Goal: Check status

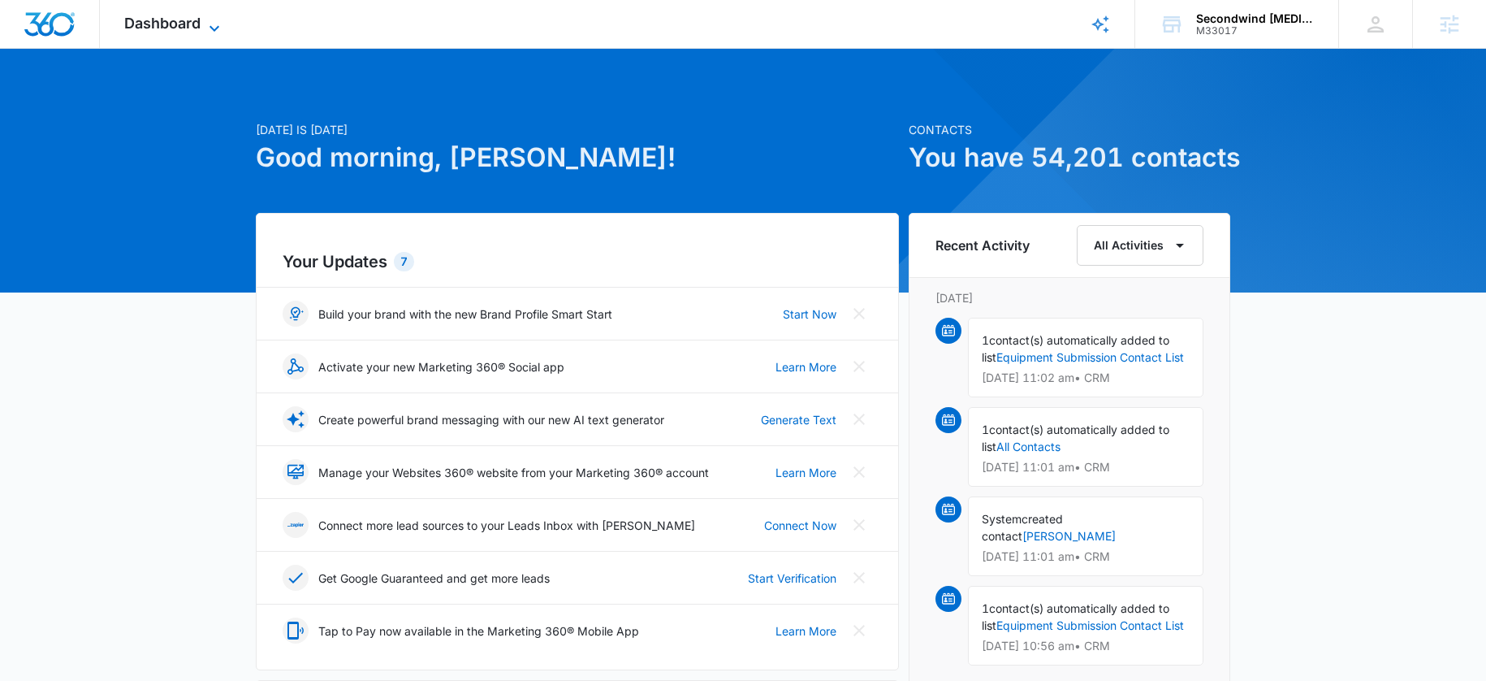
click at [193, 30] on span "Dashboard" at bounding box center [162, 23] width 76 height 17
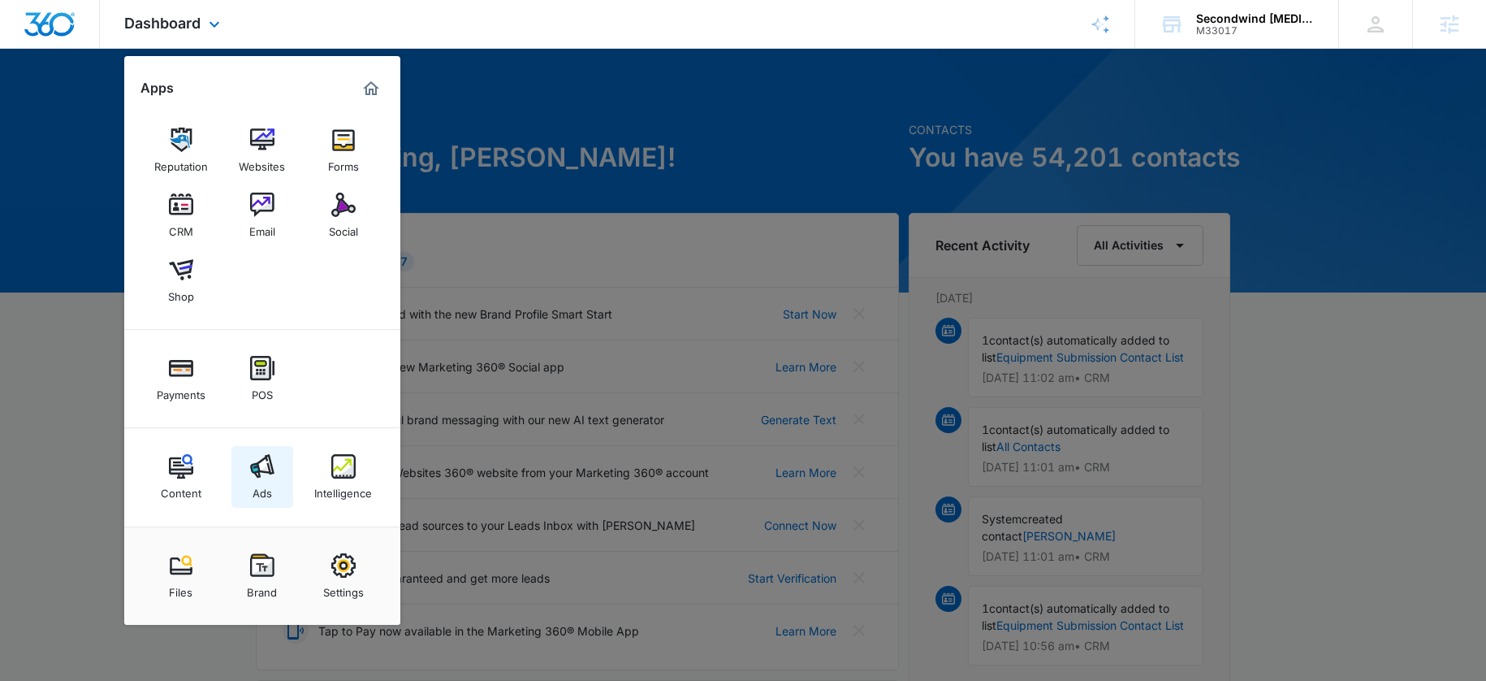
click at [270, 480] on div "Ads" at bounding box center [262, 488] width 19 height 21
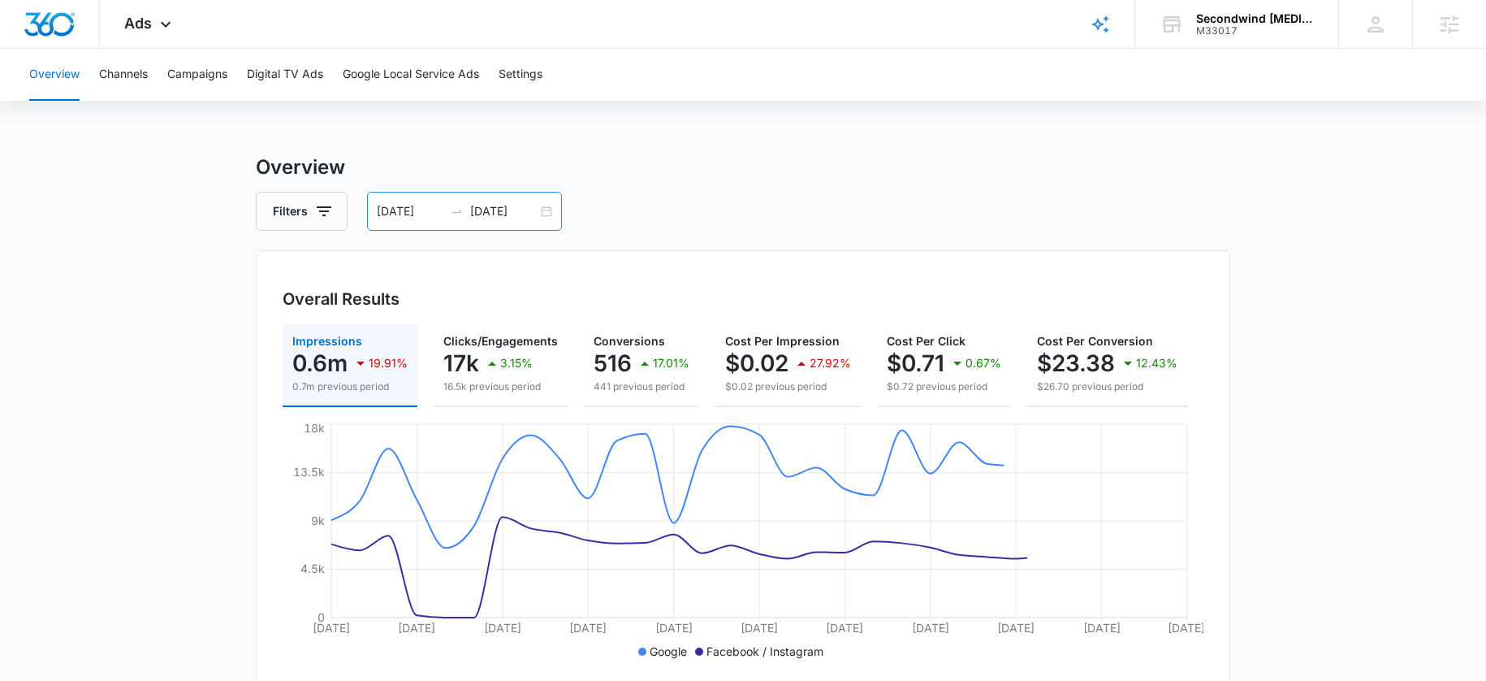
click at [370, 211] on div "07/01/2025 07/31/2025" at bounding box center [464, 211] width 195 height 39
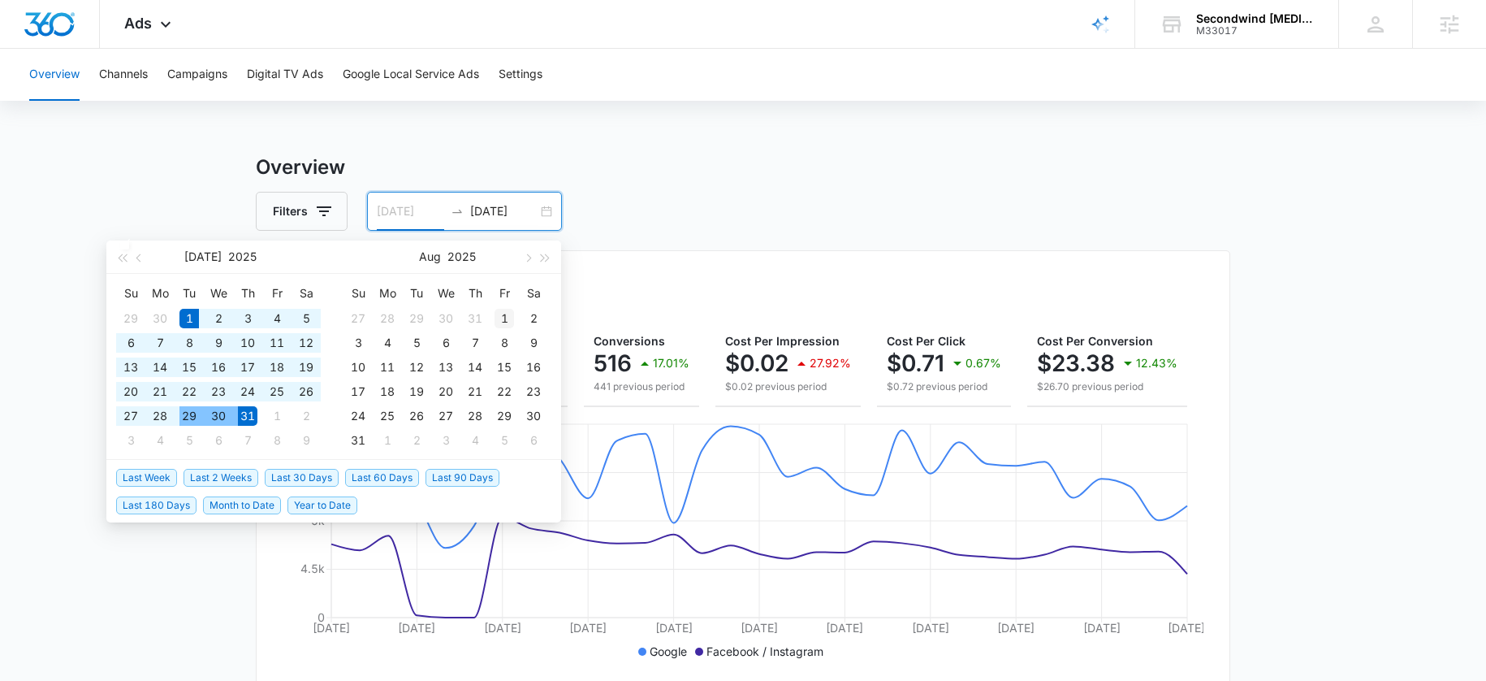
type input "08/01/2025"
click at [506, 317] on div "1" at bounding box center [504, 318] width 19 height 19
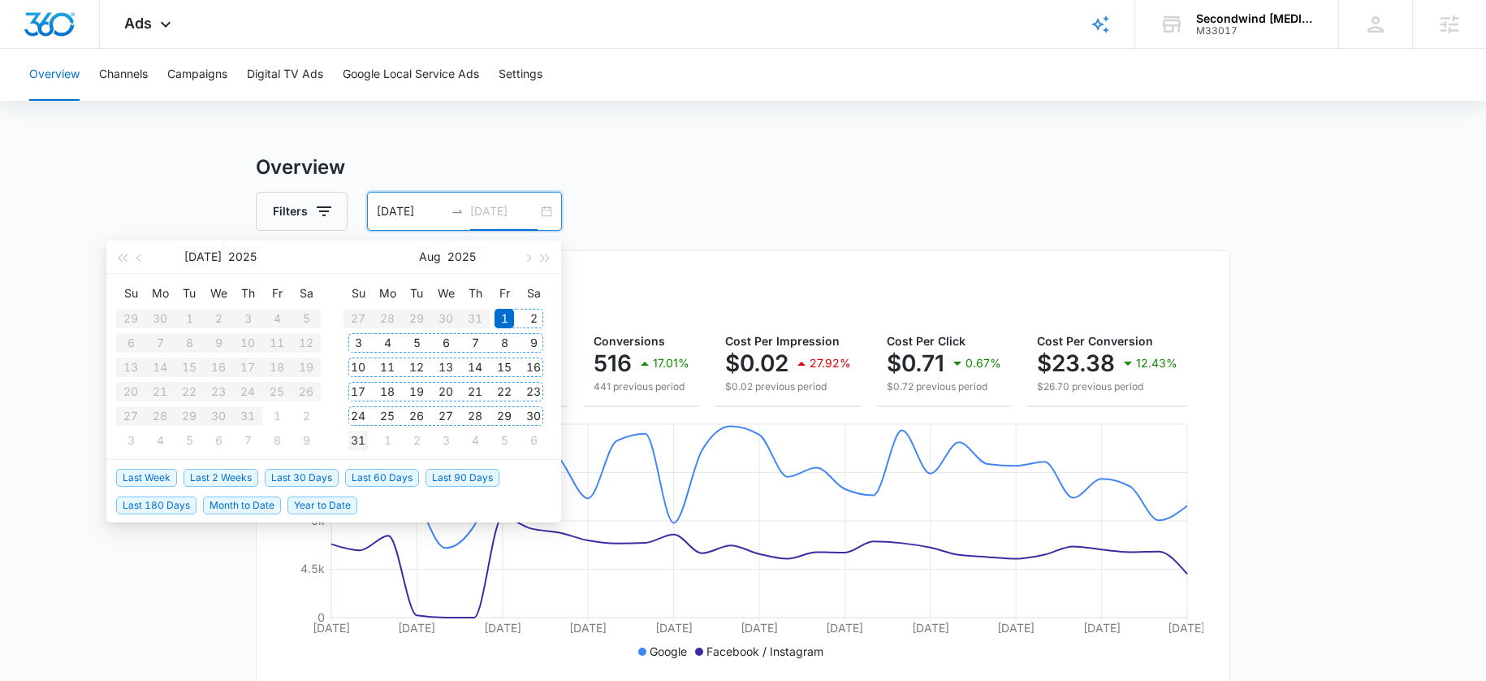
type input "08/31/2025"
click at [365, 443] on div "31" at bounding box center [357, 439] width 19 height 19
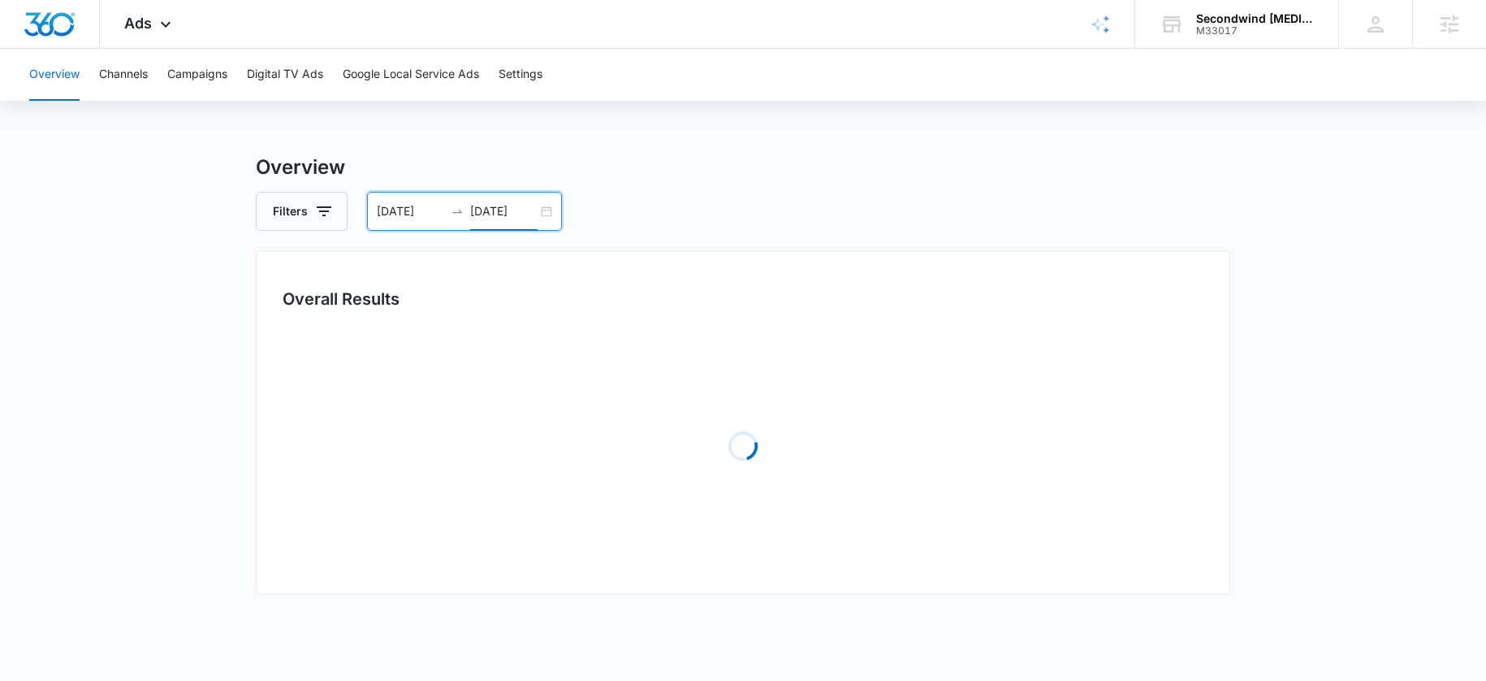
drag, startPoint x: 724, startPoint y: 186, endPoint x: 625, endPoint y: 230, distance: 107.6
click at [723, 186] on div "Overview Filters 08/01/2025 08/31/2025 Overall Results Loading Loading Loading …" at bounding box center [743, 526] width 974 height 747
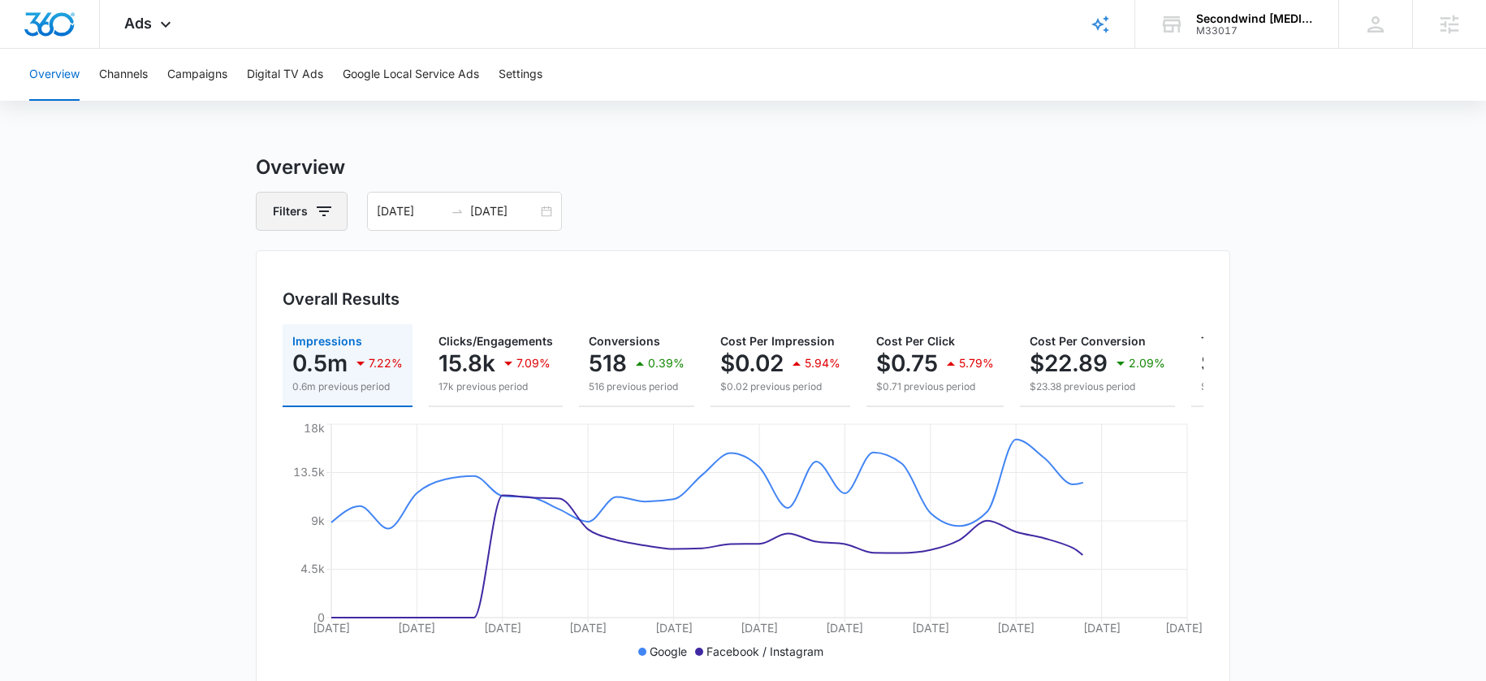
click at [300, 205] on button "Filters" at bounding box center [302, 211] width 92 height 39
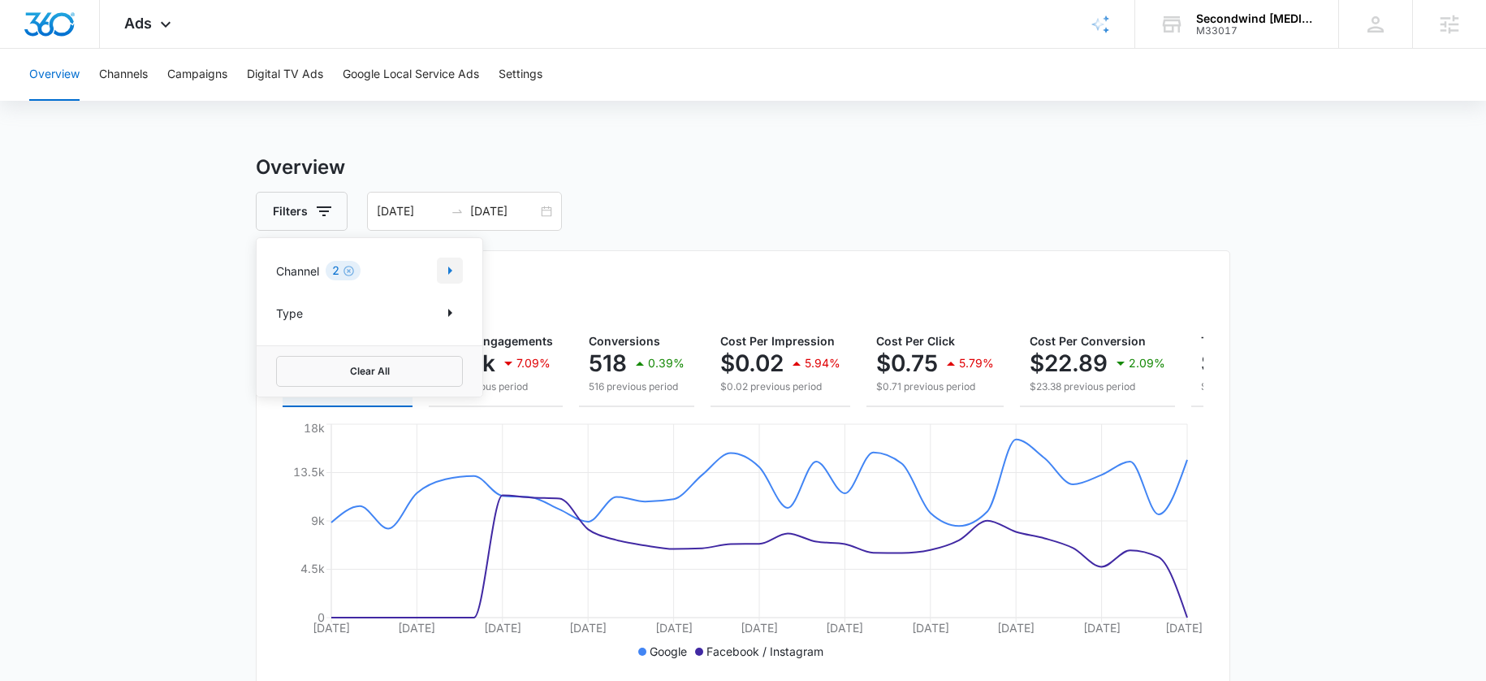
click at [447, 264] on icon "Show Channel filters" at bounding box center [449, 270] width 19 height 19
click at [286, 331] on icon at bounding box center [285, 325] width 15 height 15
click at [277, 325] on input "Google" at bounding box center [276, 324] width 1 height 1
checkbox input "false"
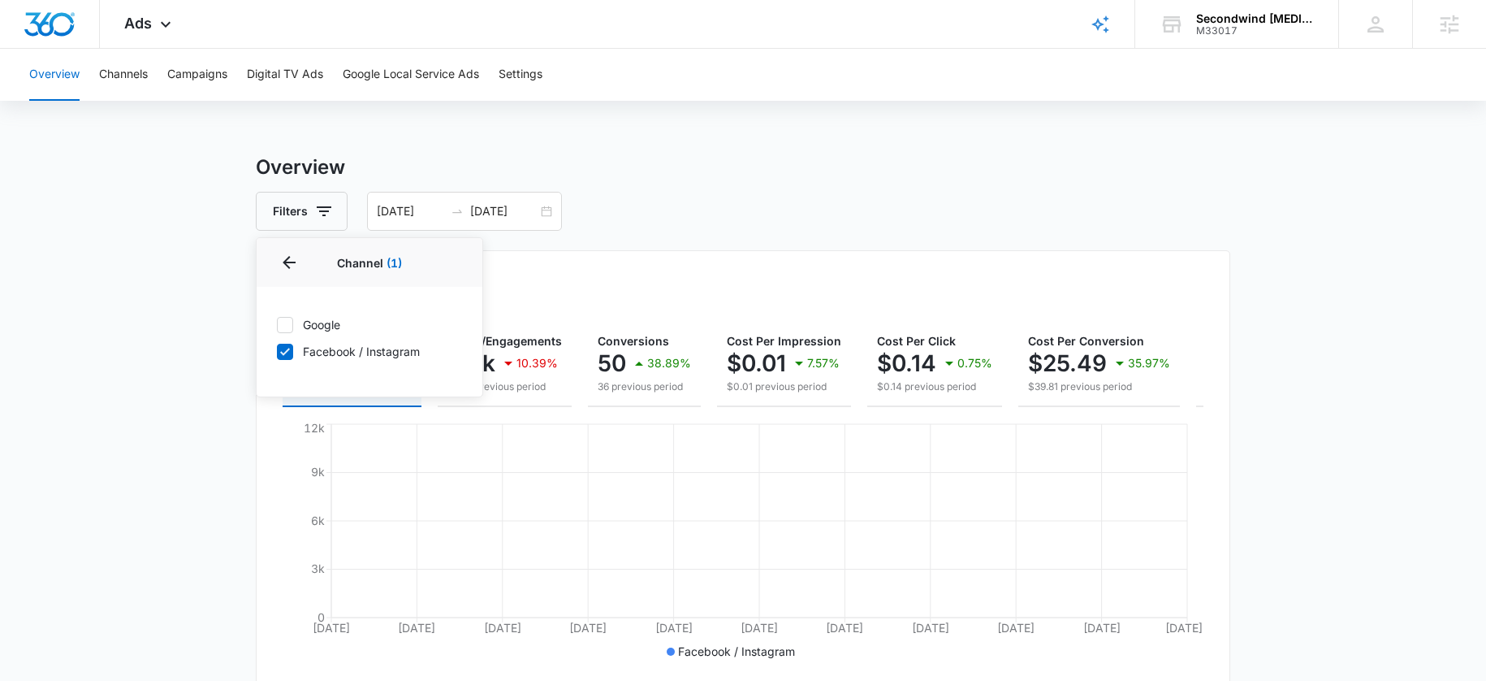
click at [628, 229] on div "Filters Channel 1 Channel (1) Google Facebook / Instagram Type Clear All 08/01/…" at bounding box center [743, 211] width 974 height 39
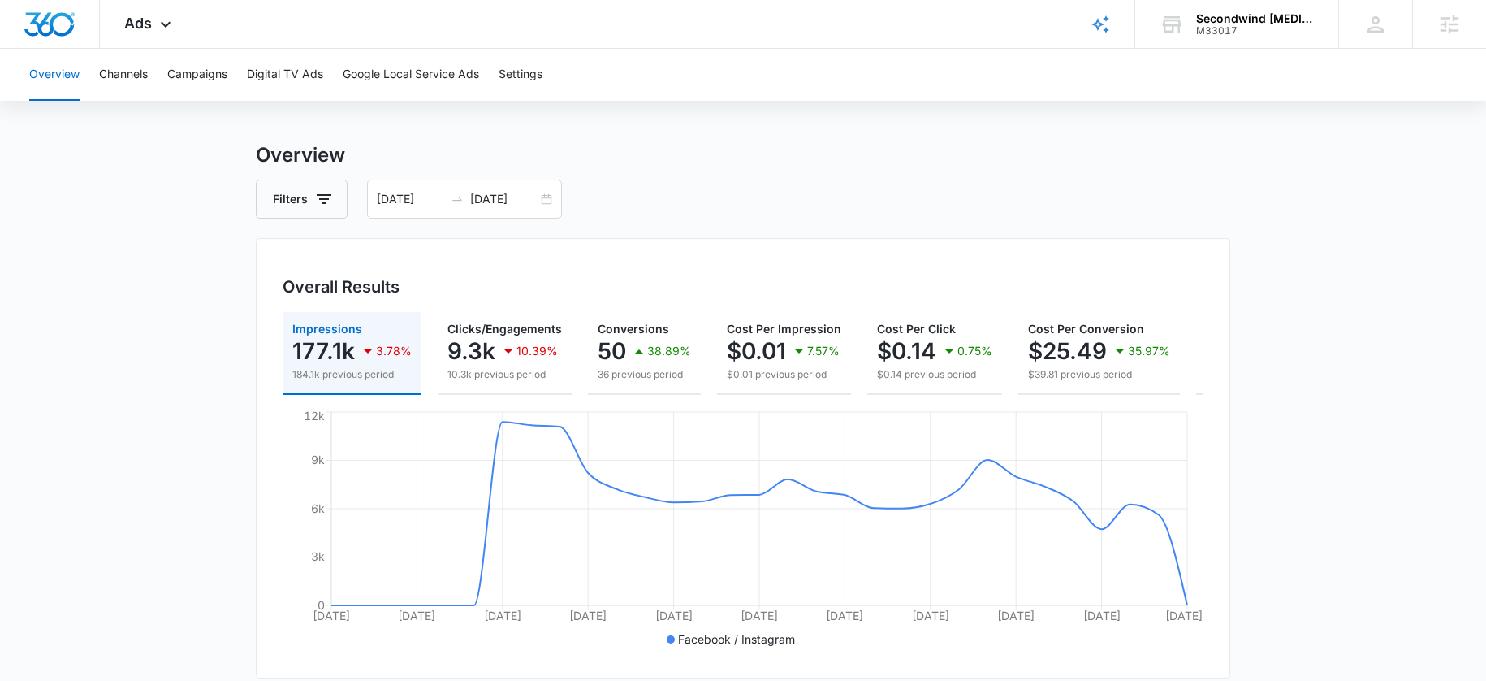
scroll to position [0, 181]
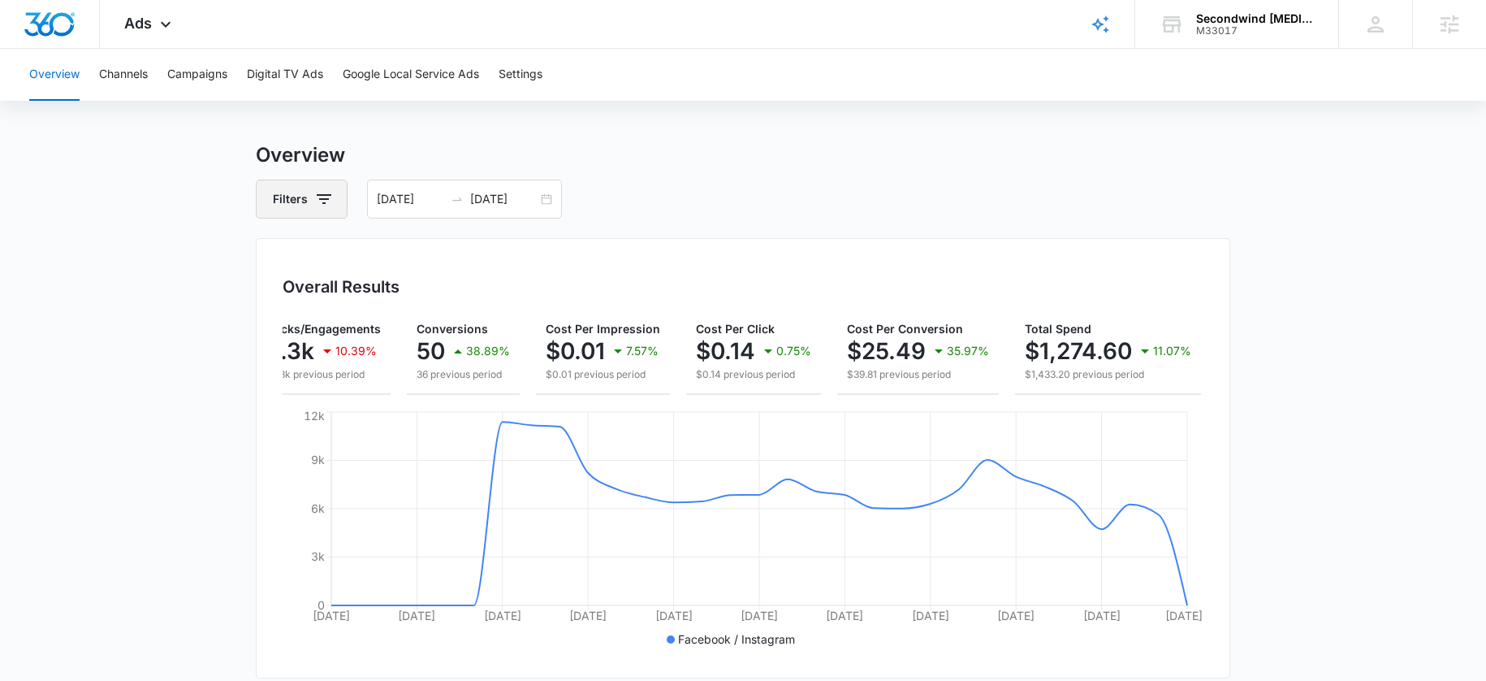
click at [334, 207] on button "Filters" at bounding box center [302, 198] width 92 height 39
click at [367, 253] on div "Channel 1" at bounding box center [369, 258] width 187 height 26
click at [455, 257] on icon "Show Channel filters" at bounding box center [449, 257] width 19 height 19
drag, startPoint x: 326, startPoint y: 194, endPoint x: 476, endPoint y: 202, distance: 150.5
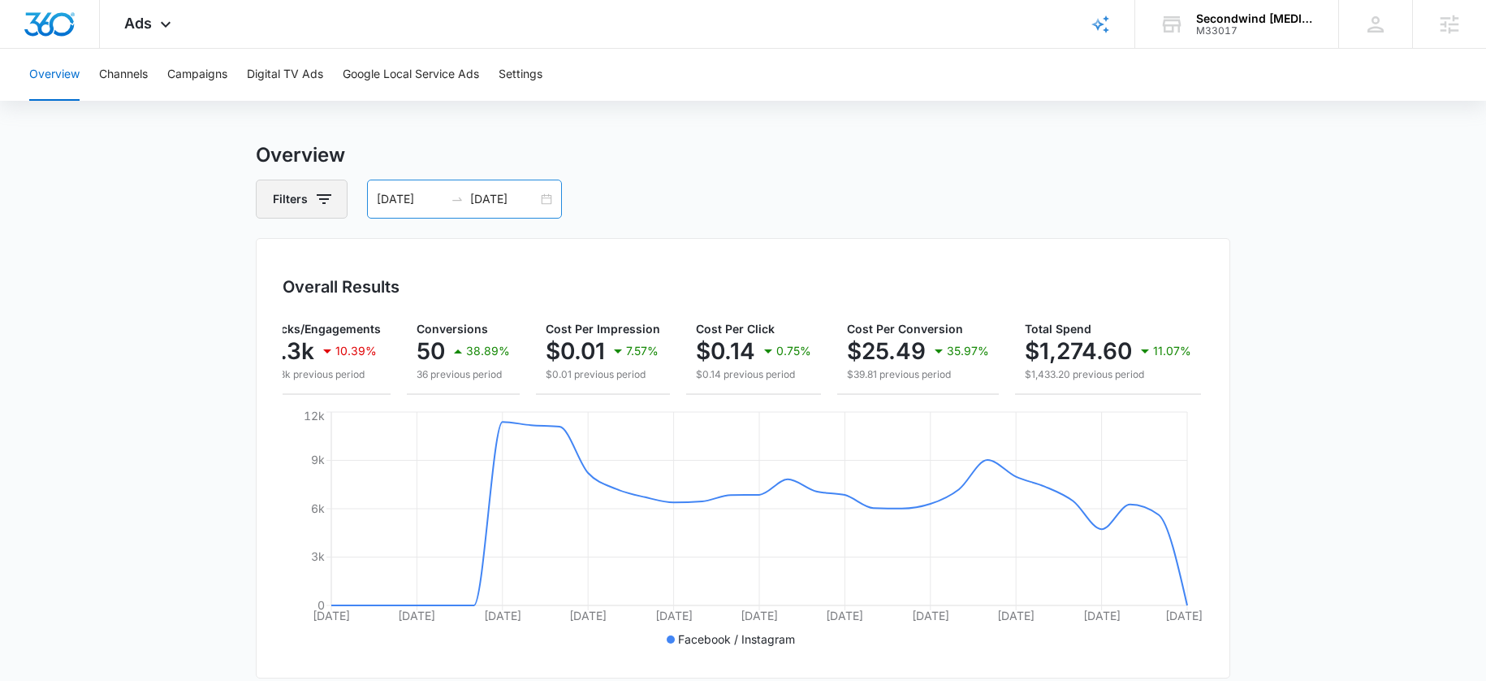
click at [326, 194] on icon "button" at bounding box center [324, 199] width 15 height 10
click at [484, 204] on input "08/31/2025" at bounding box center [503, 199] width 67 height 18
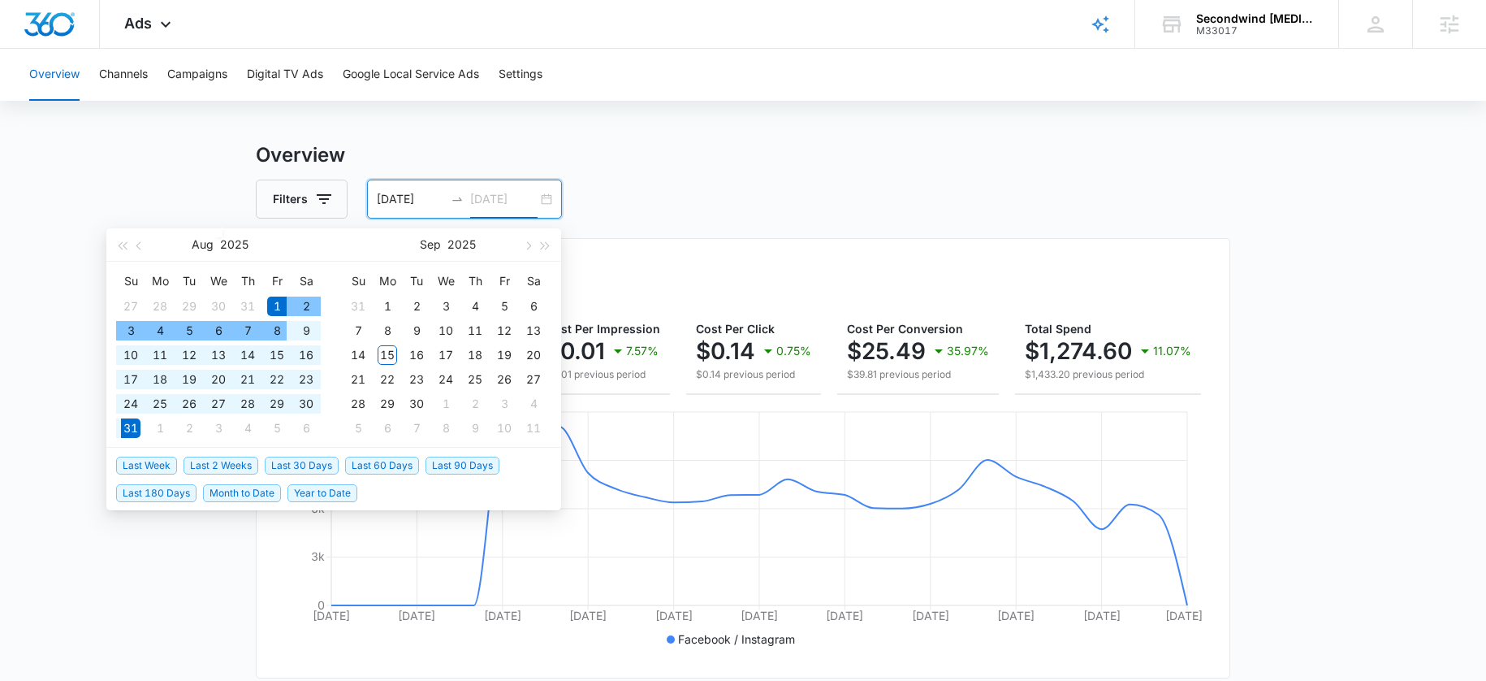
type input "08/31/2025"
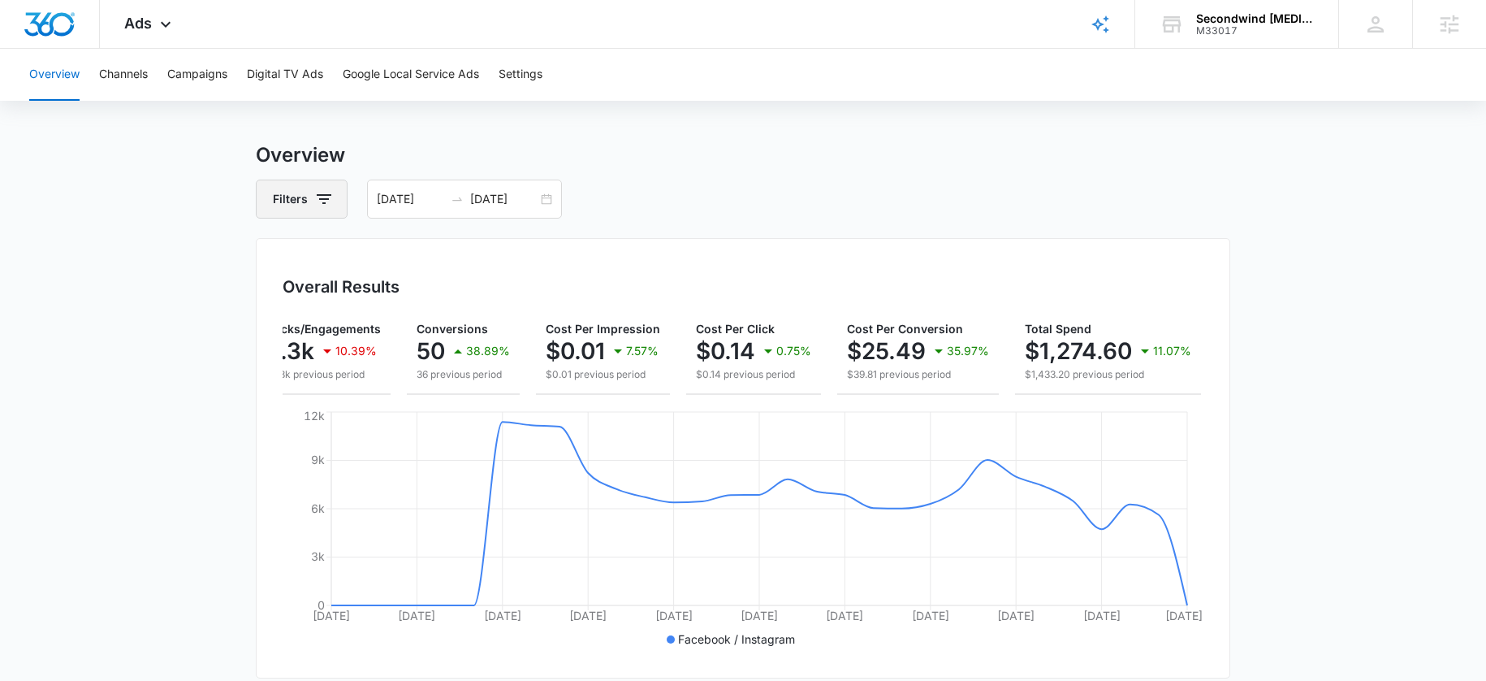
click at [342, 179] on button "Filters" at bounding box center [302, 198] width 92 height 39
click at [456, 256] on icon "Show Channel filters" at bounding box center [449, 257] width 19 height 19
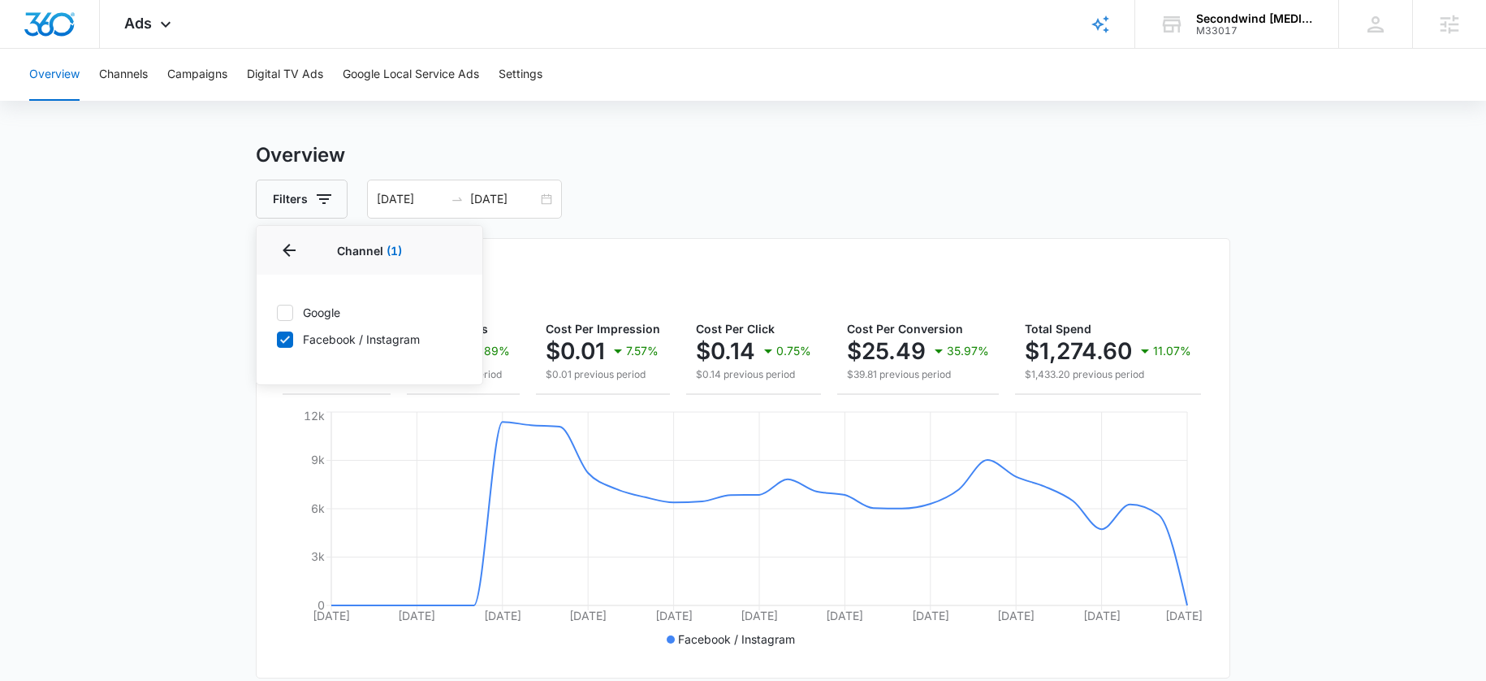
click at [283, 311] on icon at bounding box center [285, 312] width 15 height 15
click at [277, 312] on input "Google" at bounding box center [276, 312] width 1 height 1
checkbox input "true"
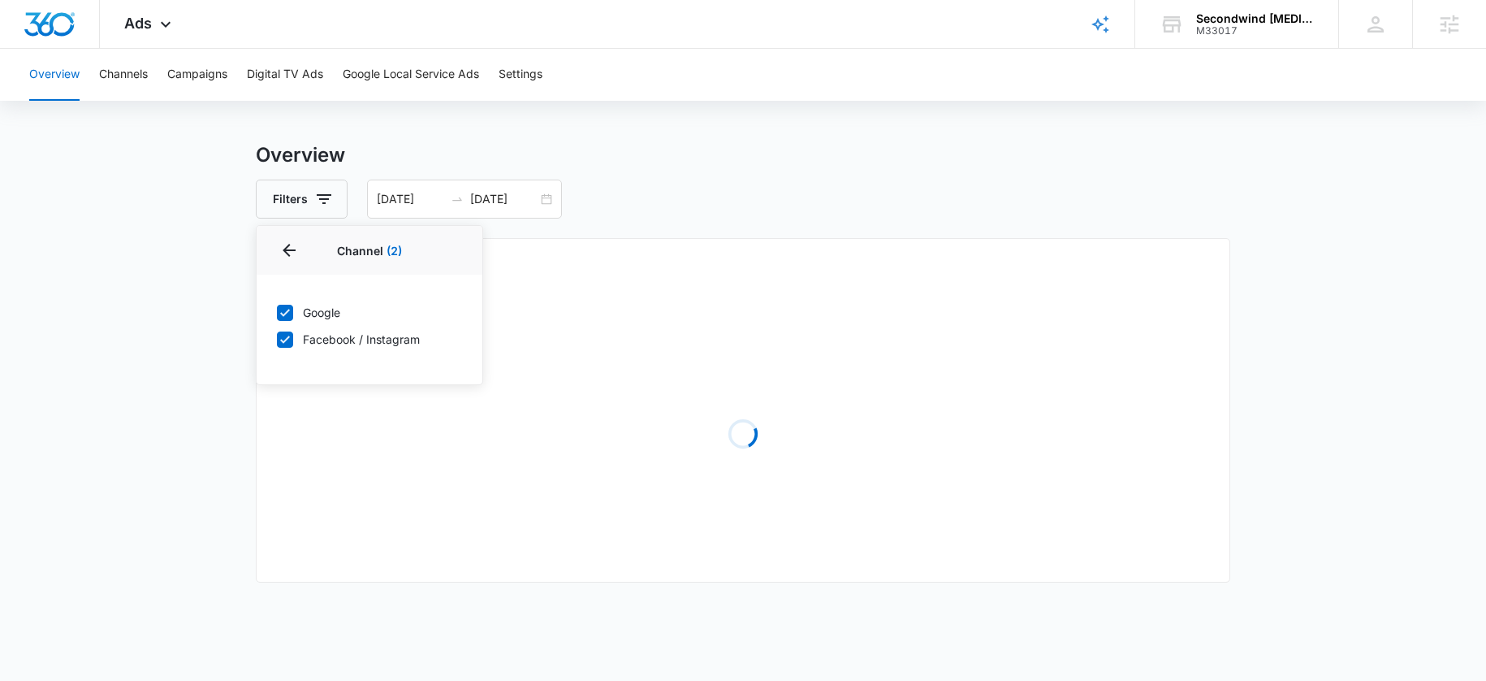
click at [283, 331] on div "Google Facebook / Instagram" at bounding box center [370, 325] width 226 height 102
click at [283, 342] on icon at bounding box center [285, 338] width 10 height 7
click at [277, 339] on input "Facebook / Instagram" at bounding box center [276, 339] width 1 height 1
checkbox input "false"
click at [645, 221] on div "Overview Filters Channel 1 Channel (1) Google Facebook / Instagram Type Clear A…" at bounding box center [743, 513] width 974 height 747
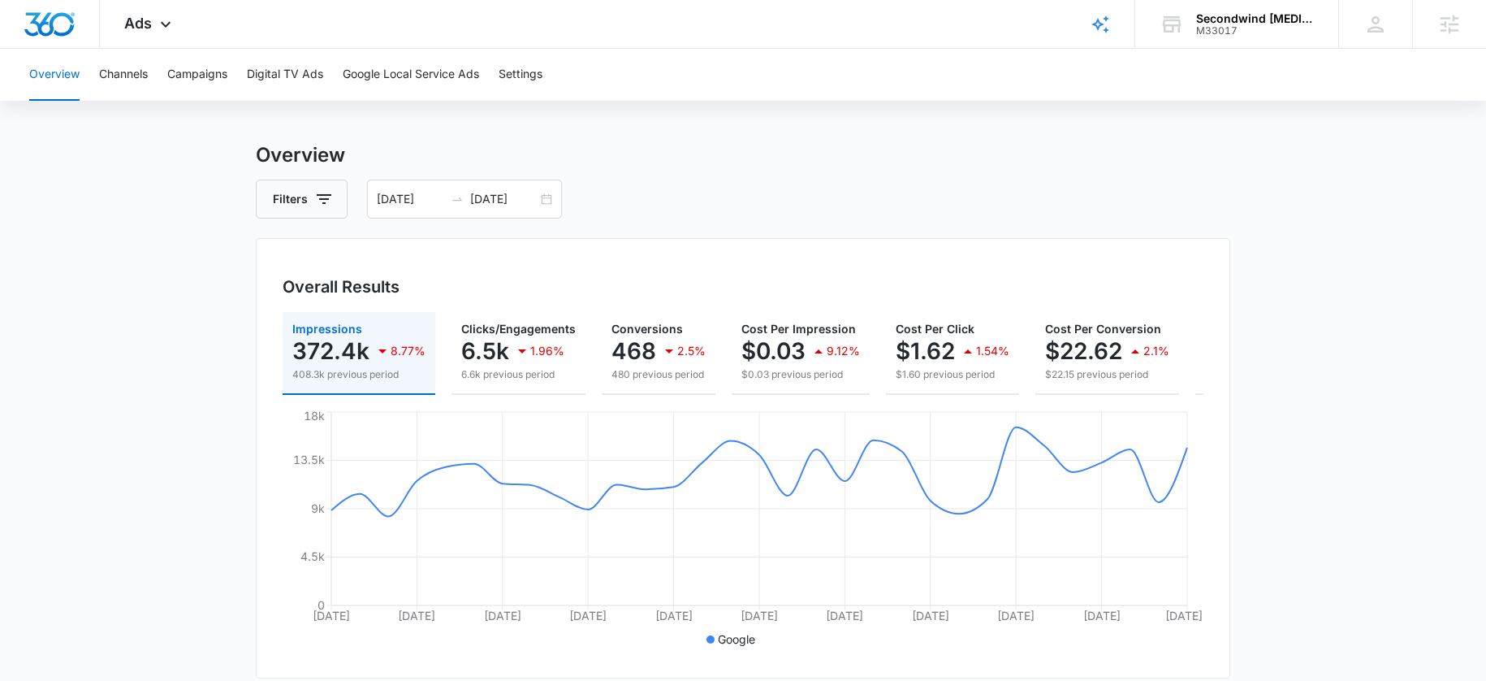
scroll to position [0, 201]
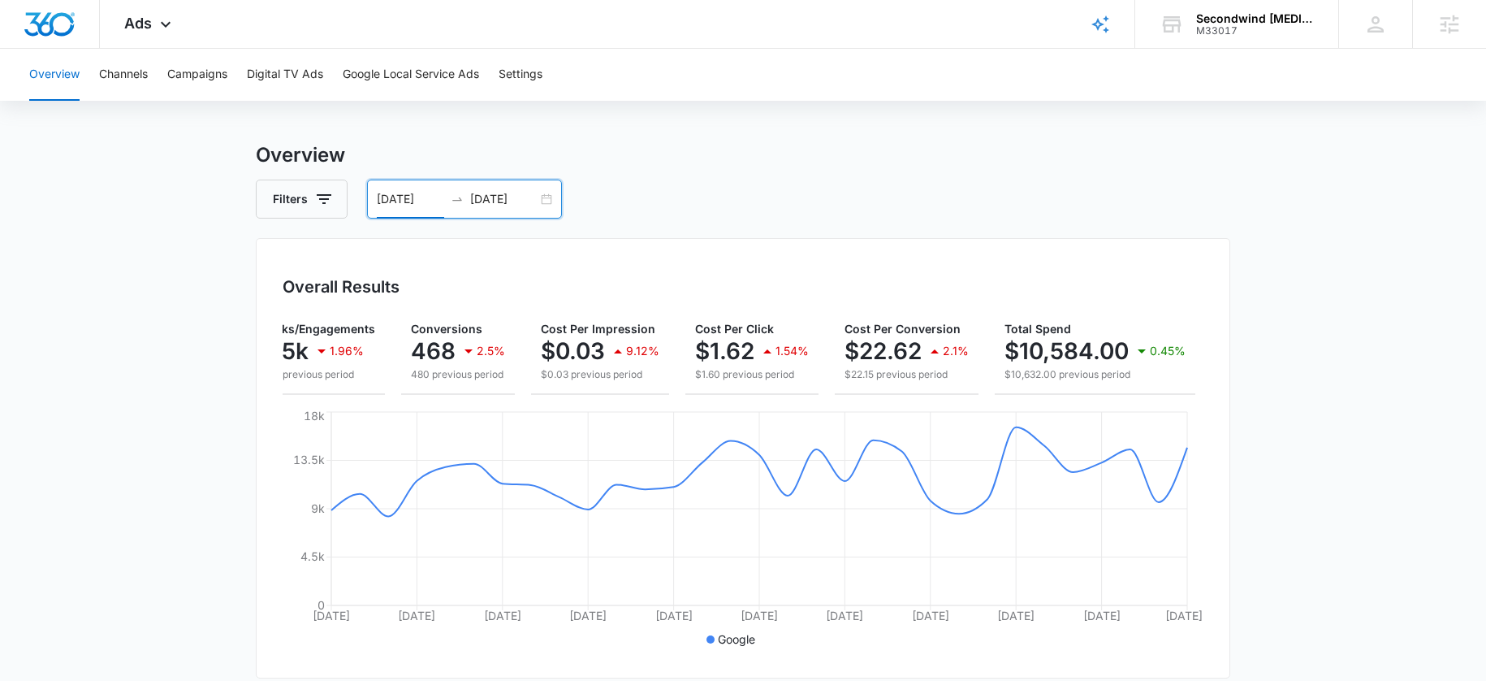
click at [399, 207] on input "08/01/2025" at bounding box center [410, 199] width 67 height 18
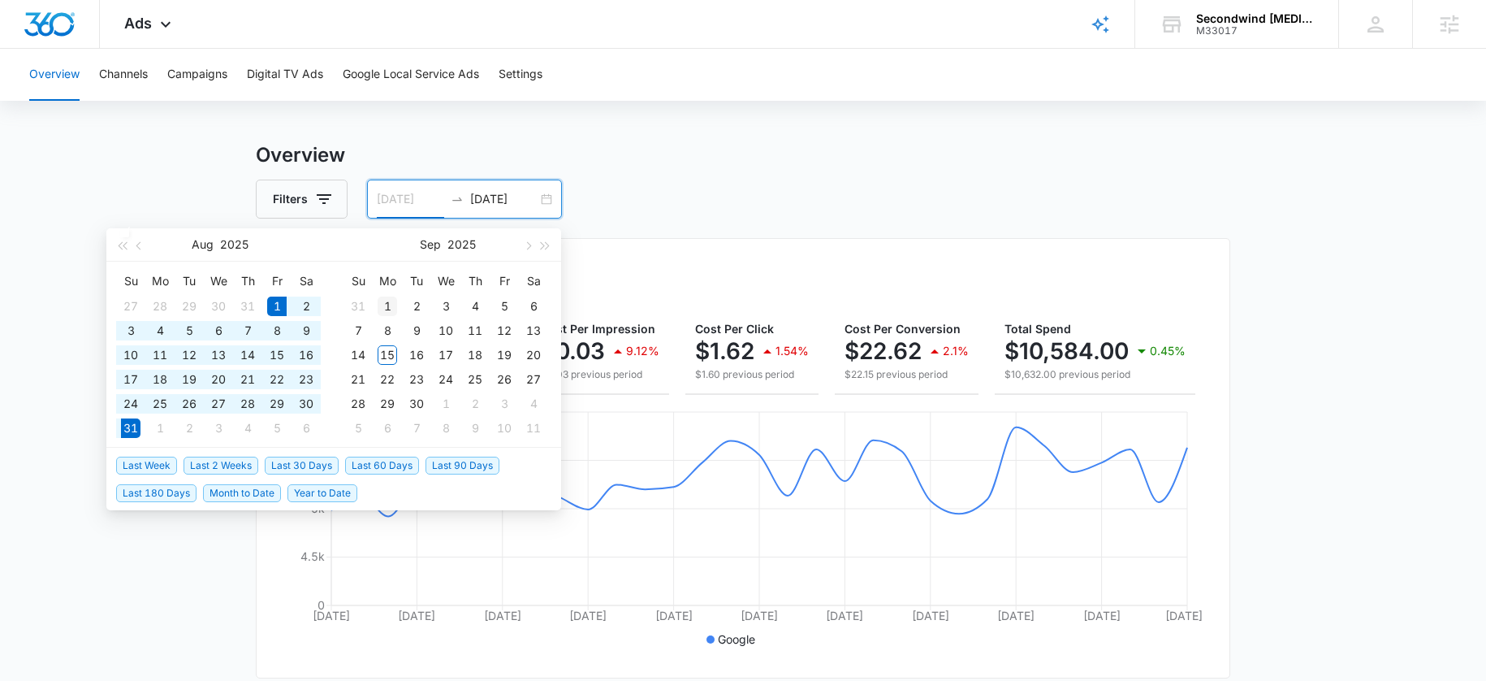
type input "09/01/2025"
click at [389, 309] on div "1" at bounding box center [387, 305] width 19 height 19
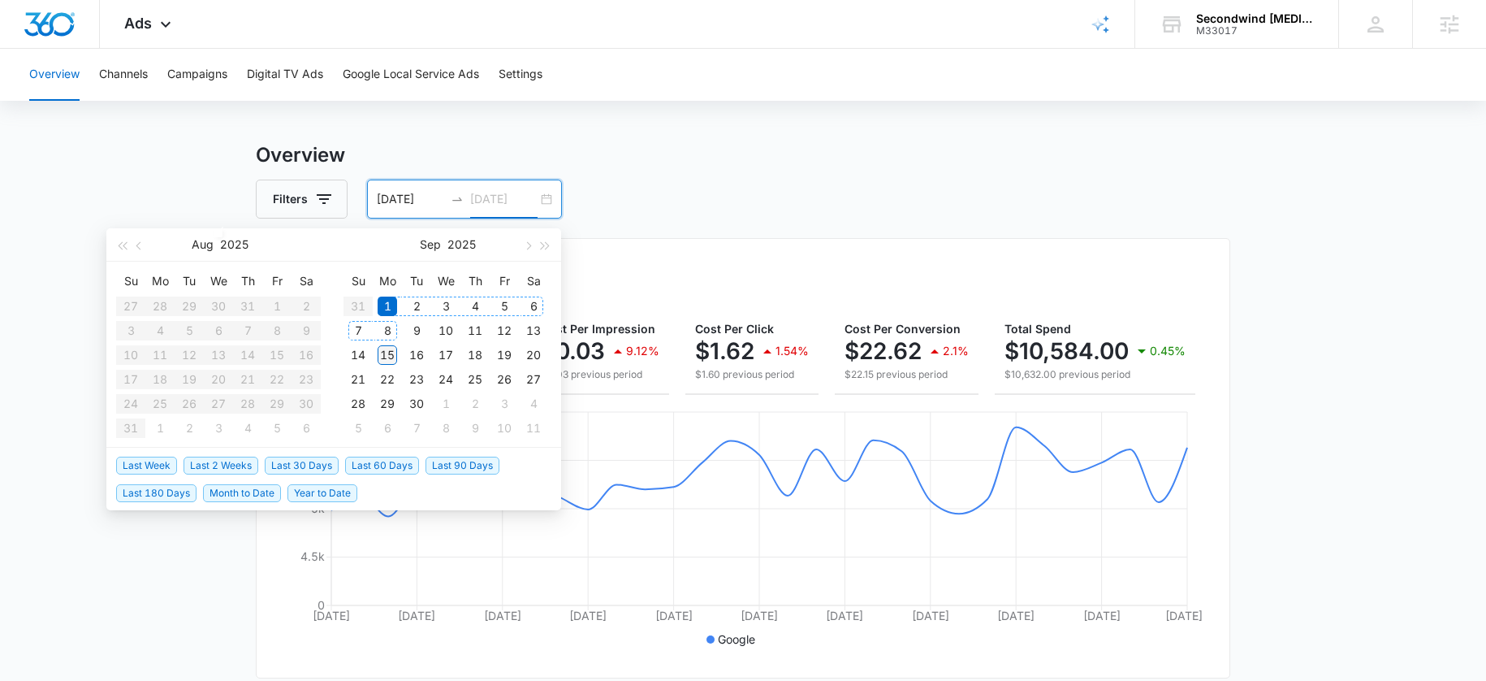
type input "09/15/2025"
click at [388, 352] on div "15" at bounding box center [387, 354] width 19 height 19
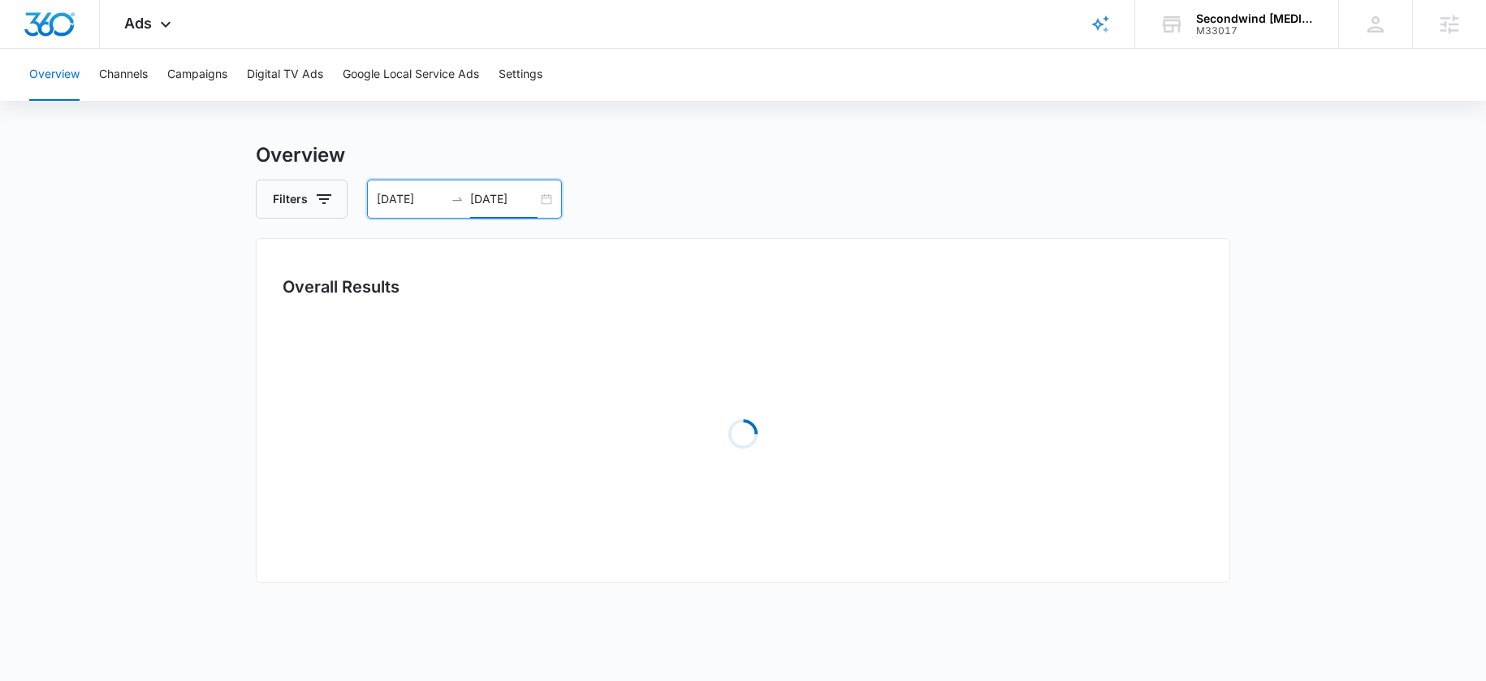
click at [780, 173] on div "Overview Filters 09/01/2025 09/15/2025 Overall Results Loading Loading Loading …" at bounding box center [743, 513] width 974 height 747
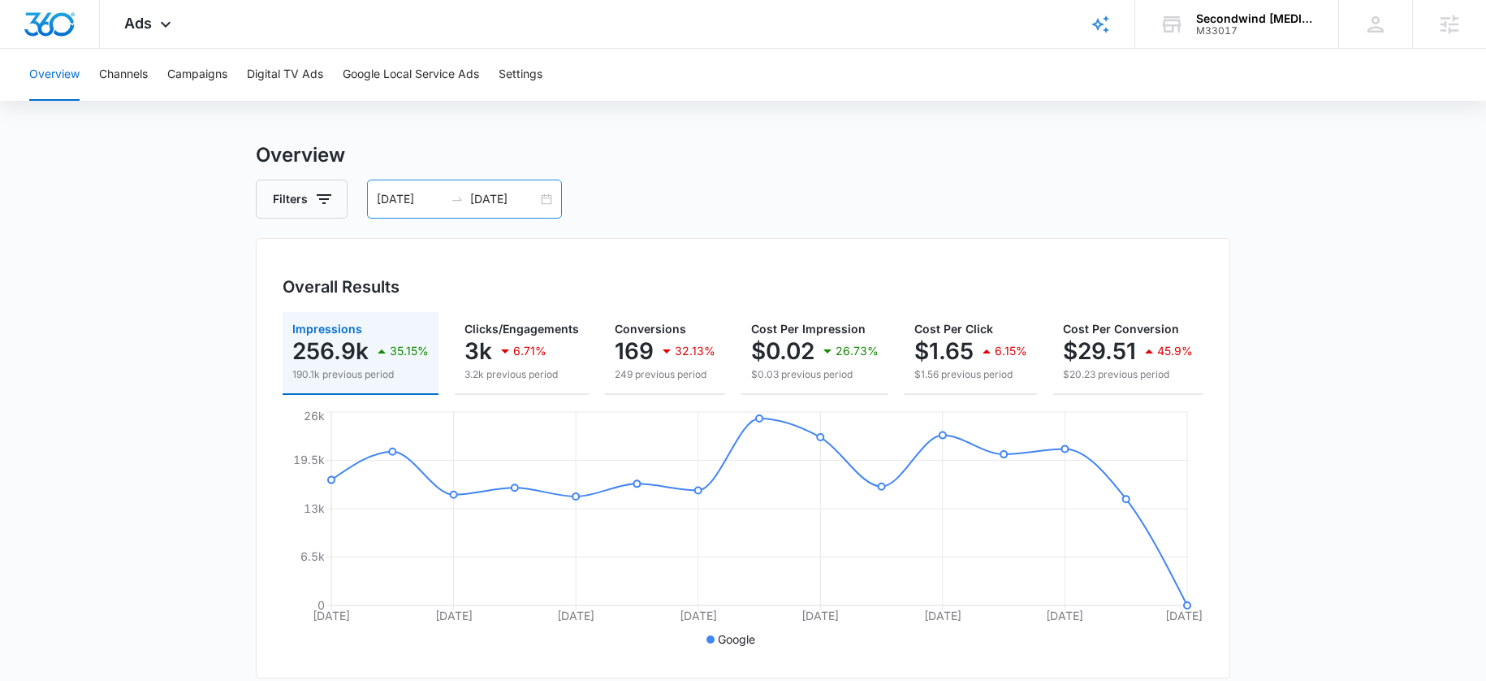
click at [441, 201] on input "09/01/2025" at bounding box center [410, 199] width 67 height 18
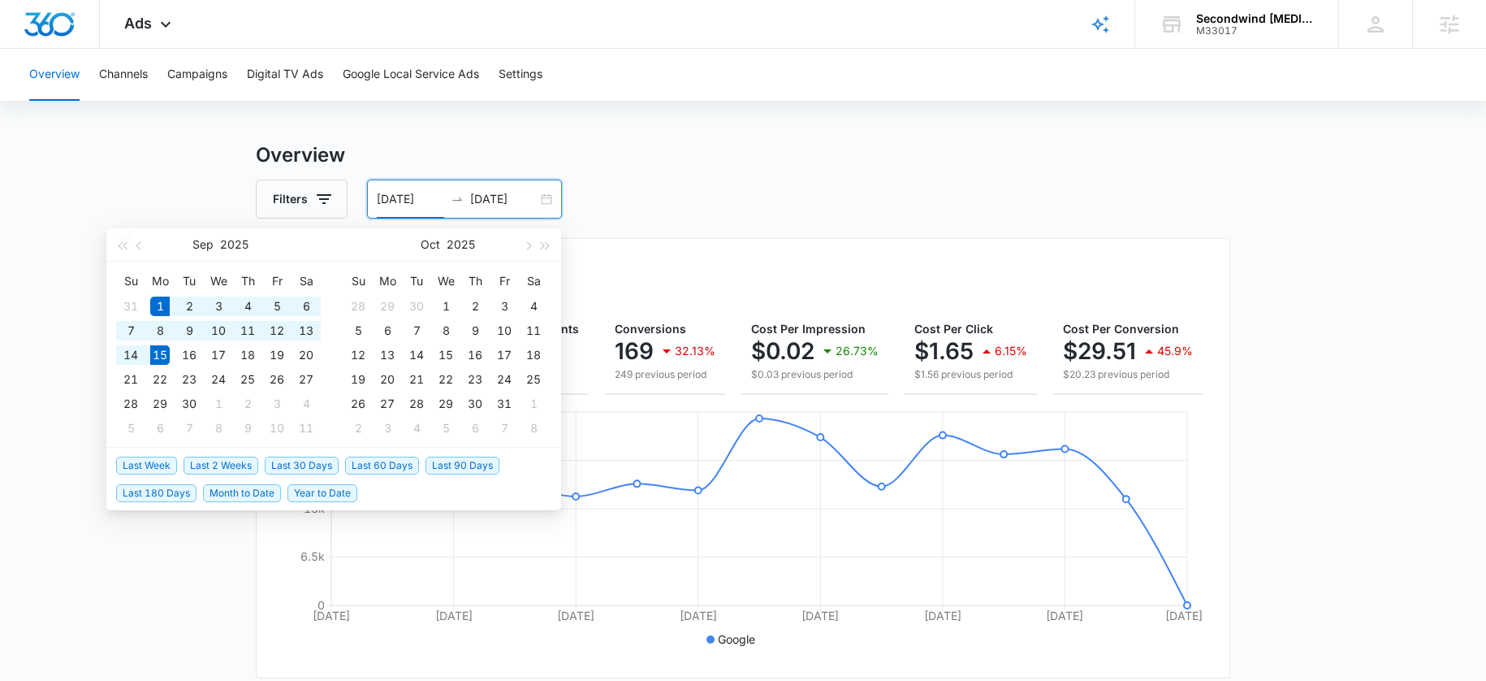
click at [842, 191] on div "Filters 09/01/2025 09/15/2025" at bounding box center [743, 198] width 974 height 39
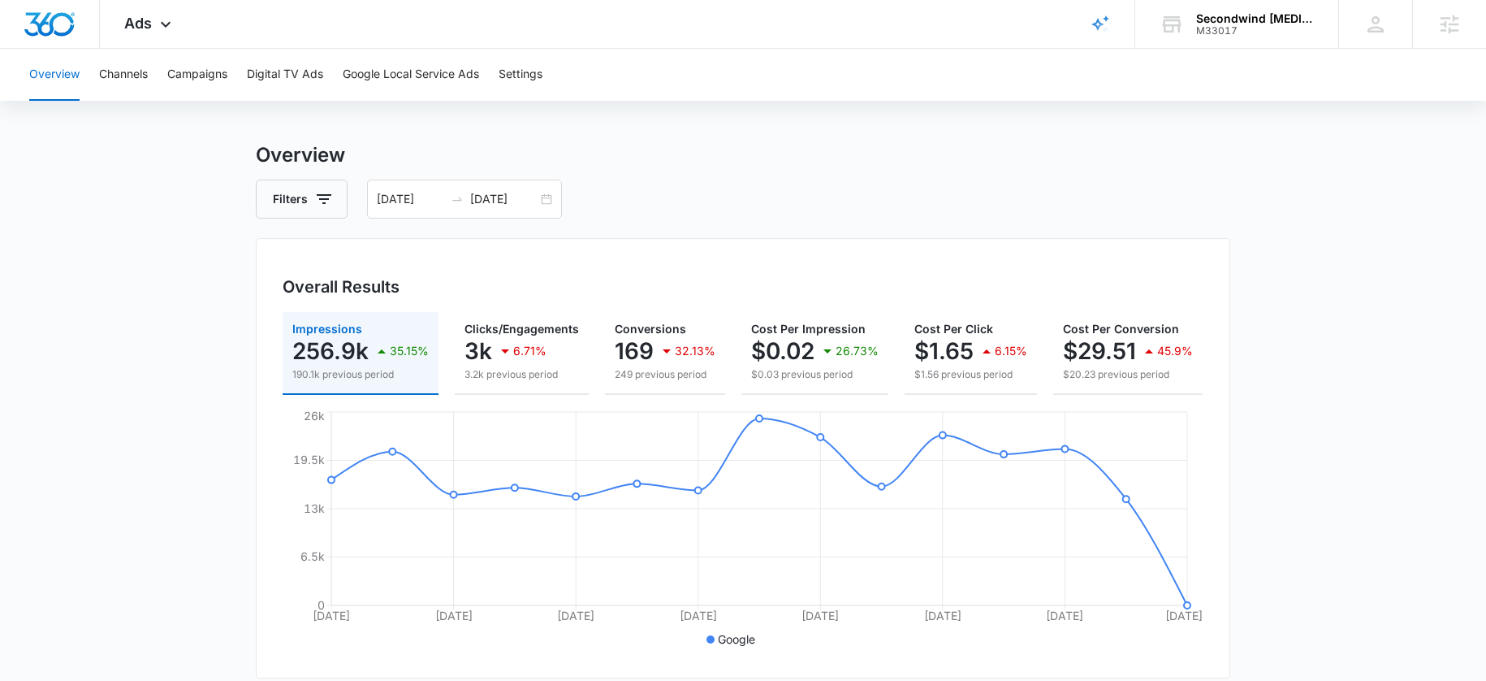
scroll to position [0, 212]
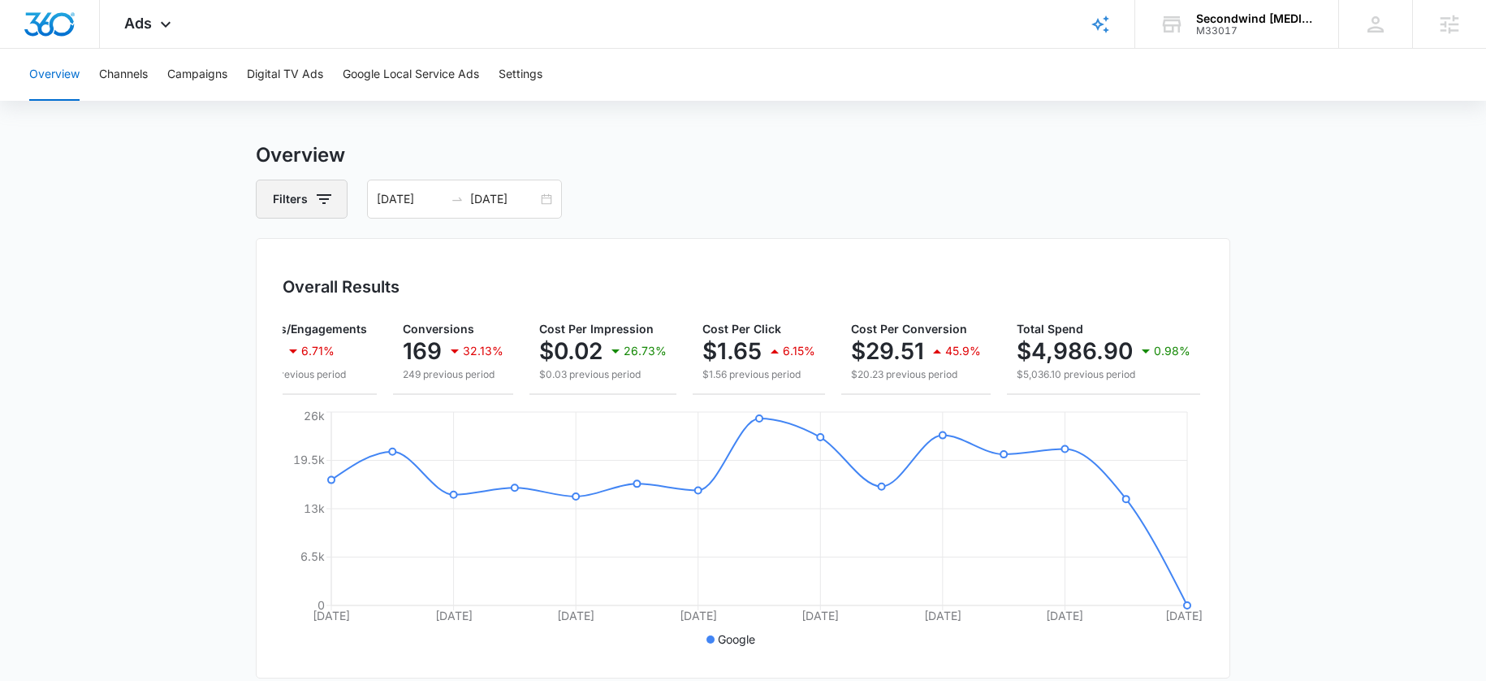
click at [296, 200] on button "Filters" at bounding box center [302, 198] width 92 height 39
click at [449, 261] on icon "Show Channel filters" at bounding box center [449, 257] width 19 height 19
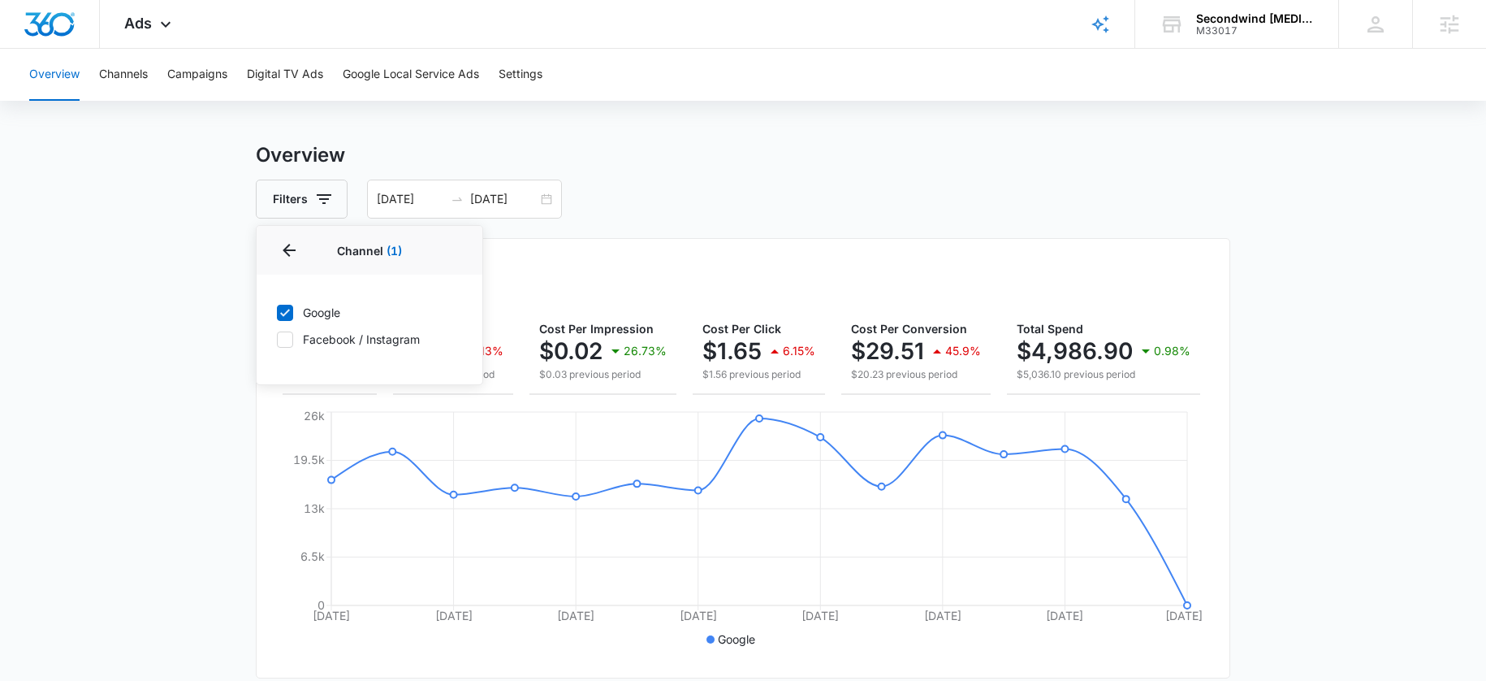
click at [286, 338] on icon at bounding box center [285, 339] width 15 height 15
click at [277, 339] on input "Facebook / Instagram" at bounding box center [276, 339] width 1 height 1
checkbox input "true"
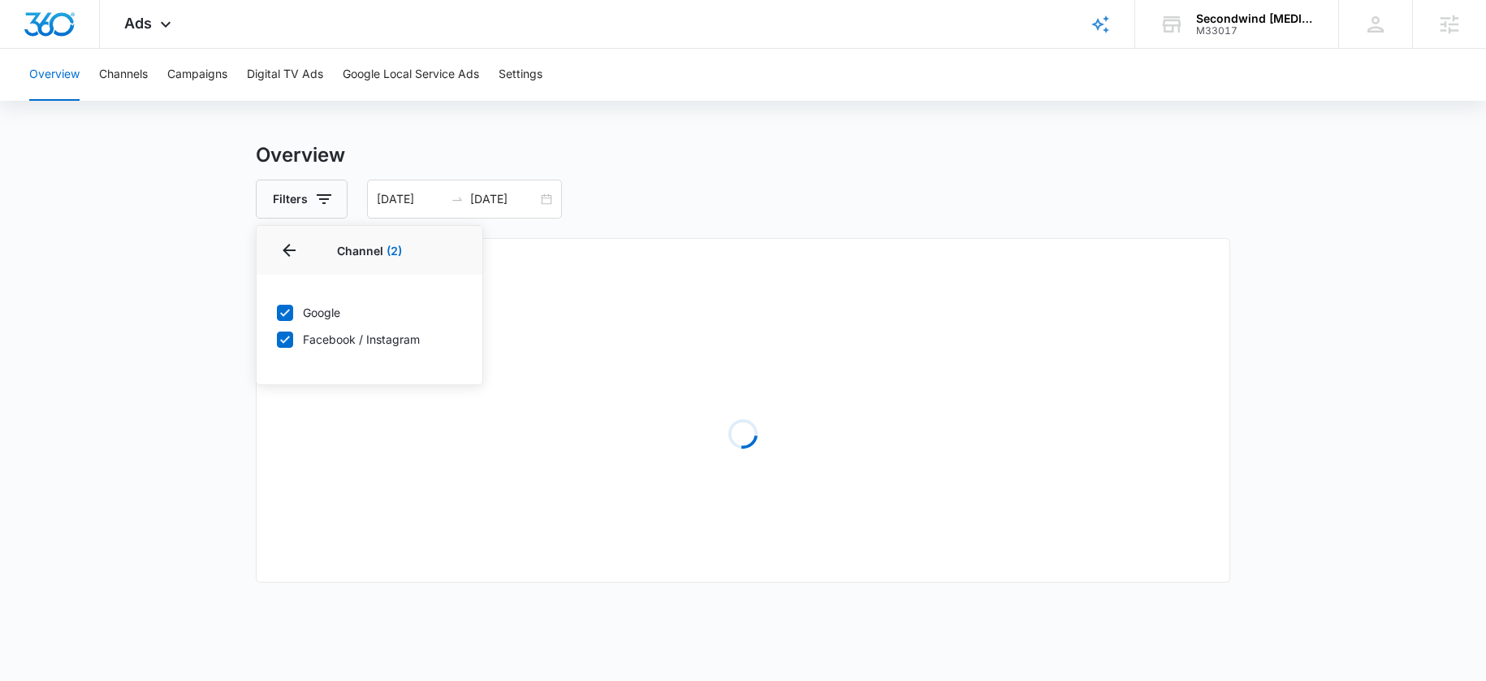
click at [287, 315] on icon at bounding box center [285, 312] width 15 height 15
click at [277, 313] on input "Google" at bounding box center [276, 312] width 1 height 1
checkbox input "false"
click at [702, 204] on div "Filters Channel 1 Channel (1) Google Facebook / Instagram Type Clear All 09/01/…" at bounding box center [743, 198] width 974 height 39
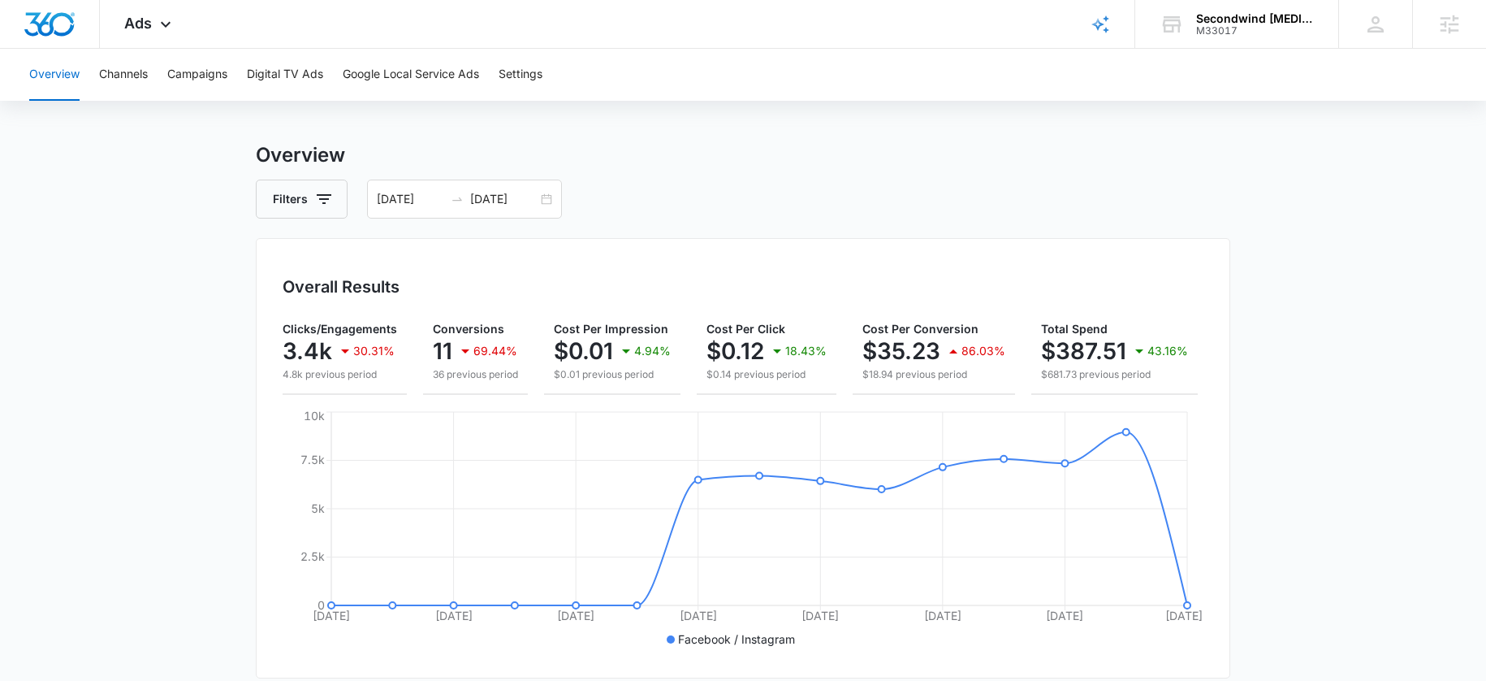
scroll to position [0, 168]
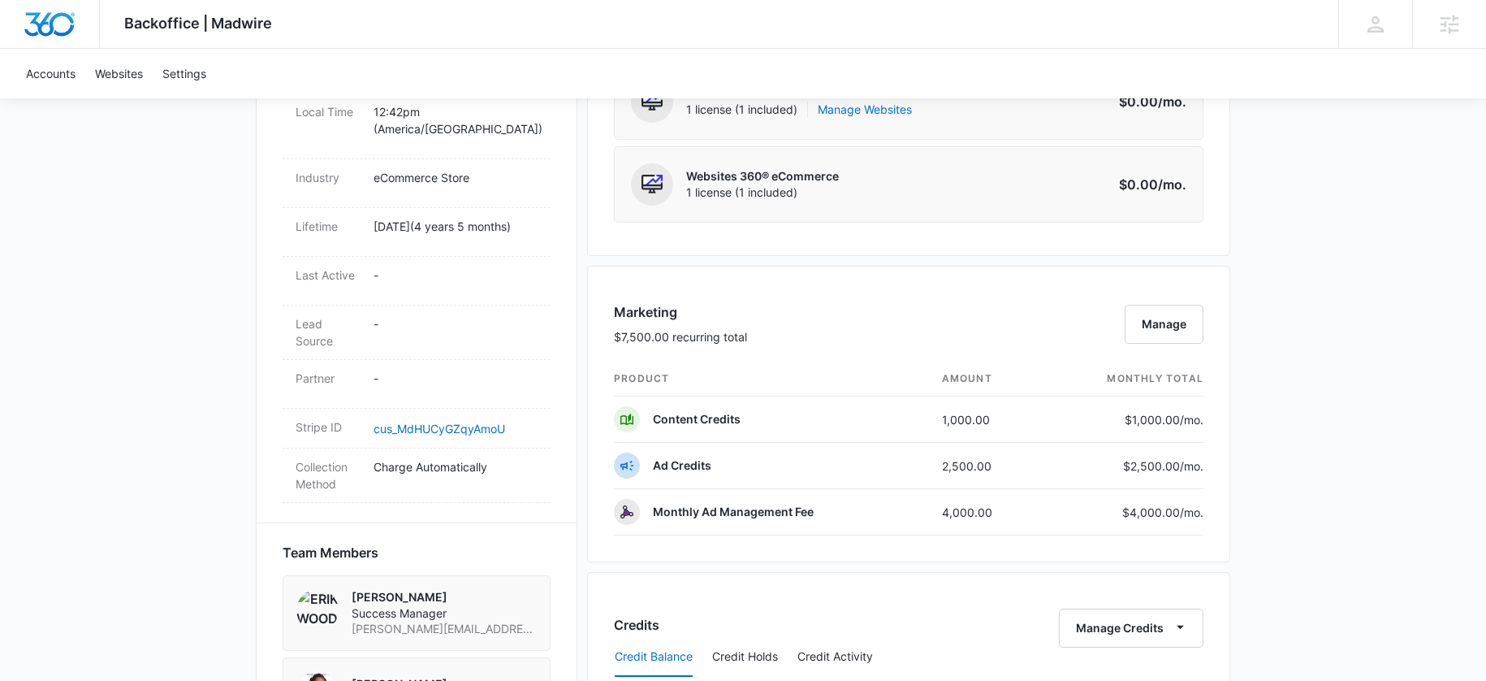
scroll to position [788, 0]
